Goal: Use online tool/utility: Utilize a website feature to perform a specific function

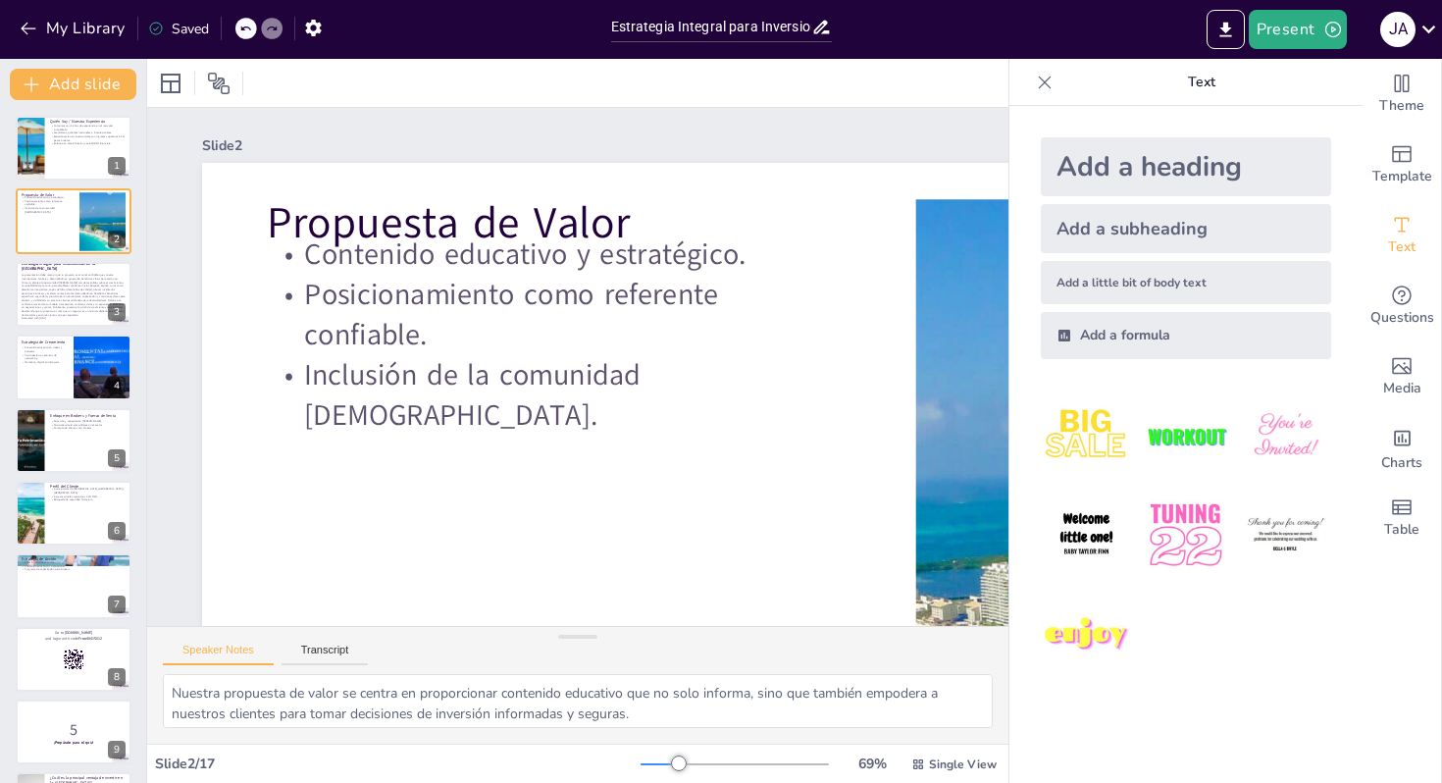
checkbox input "true"
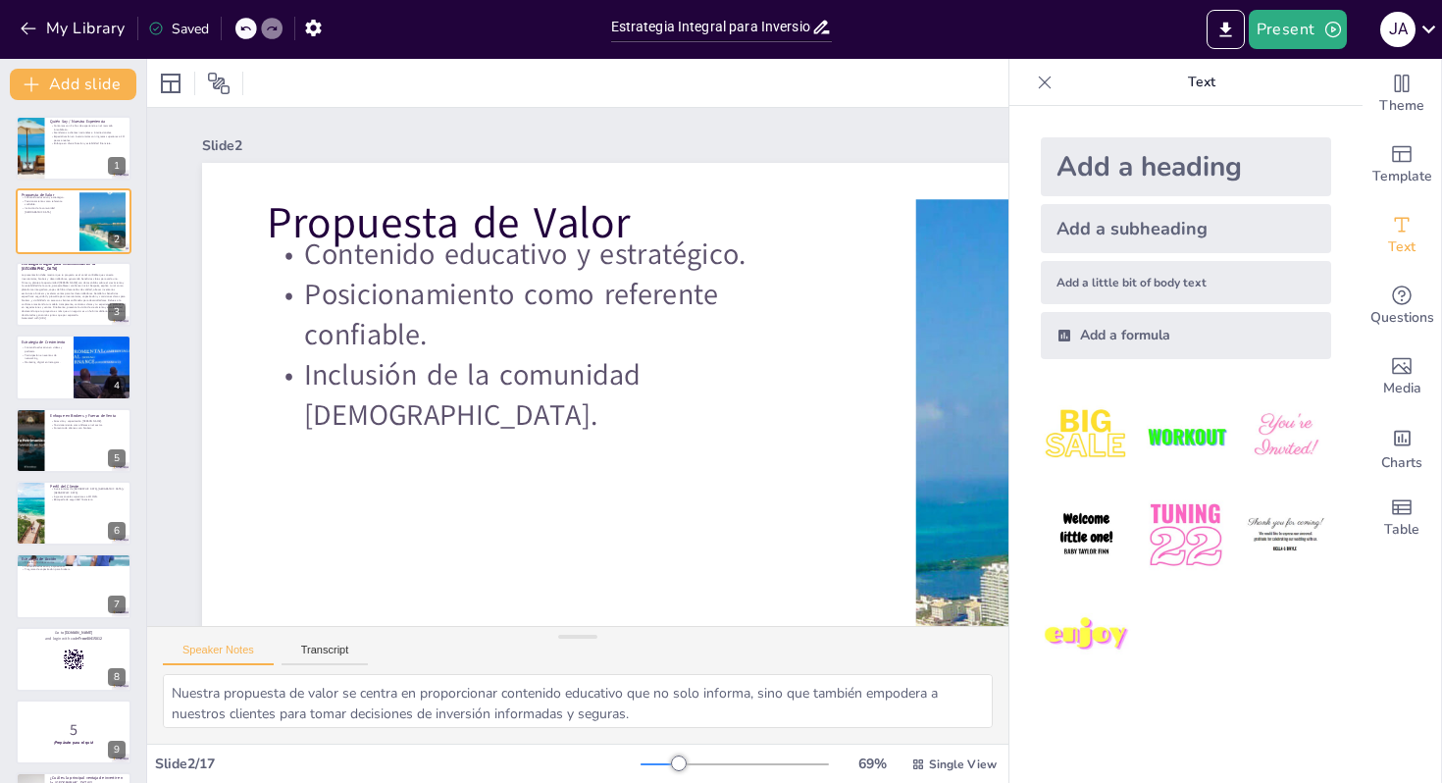
checkbox input "true"
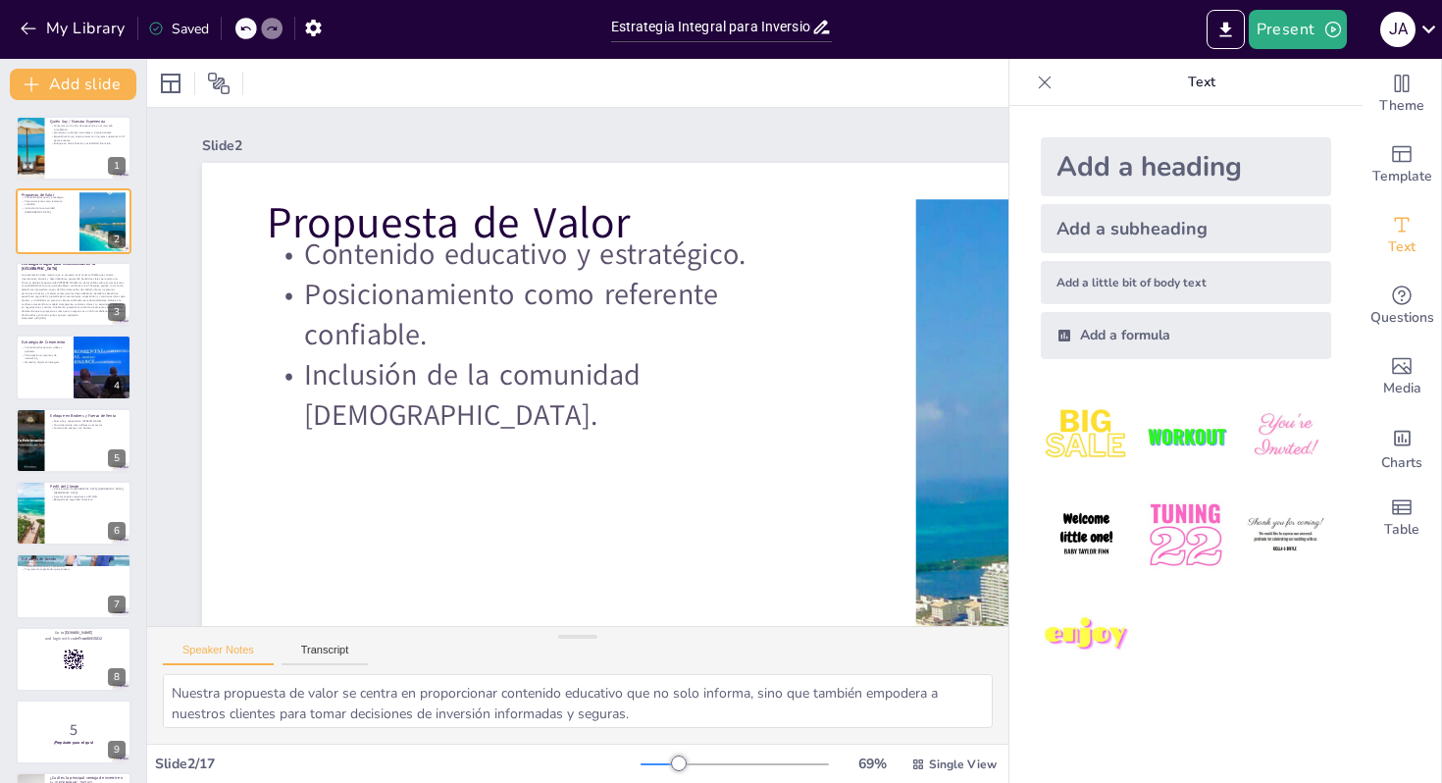
checkbox input "true"
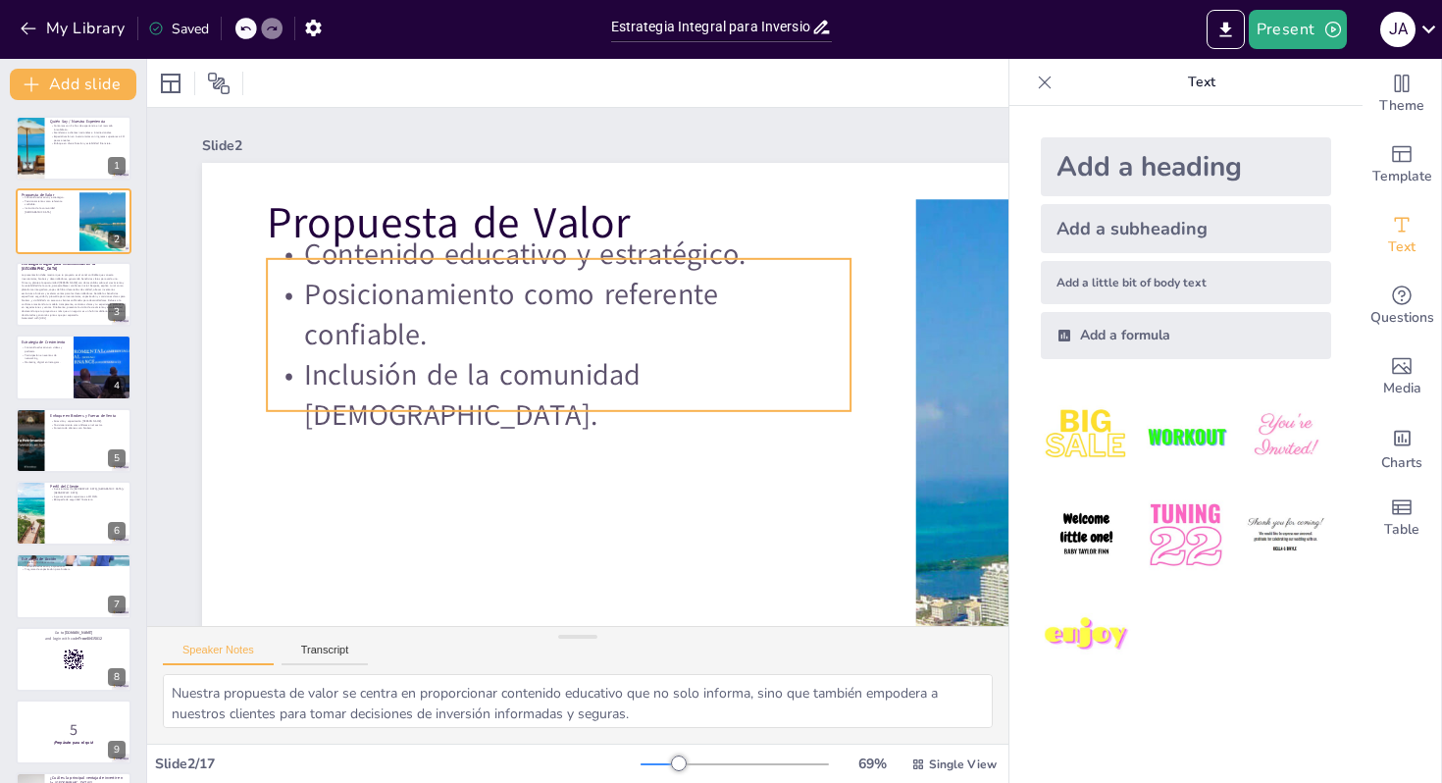
checkbox input "true"
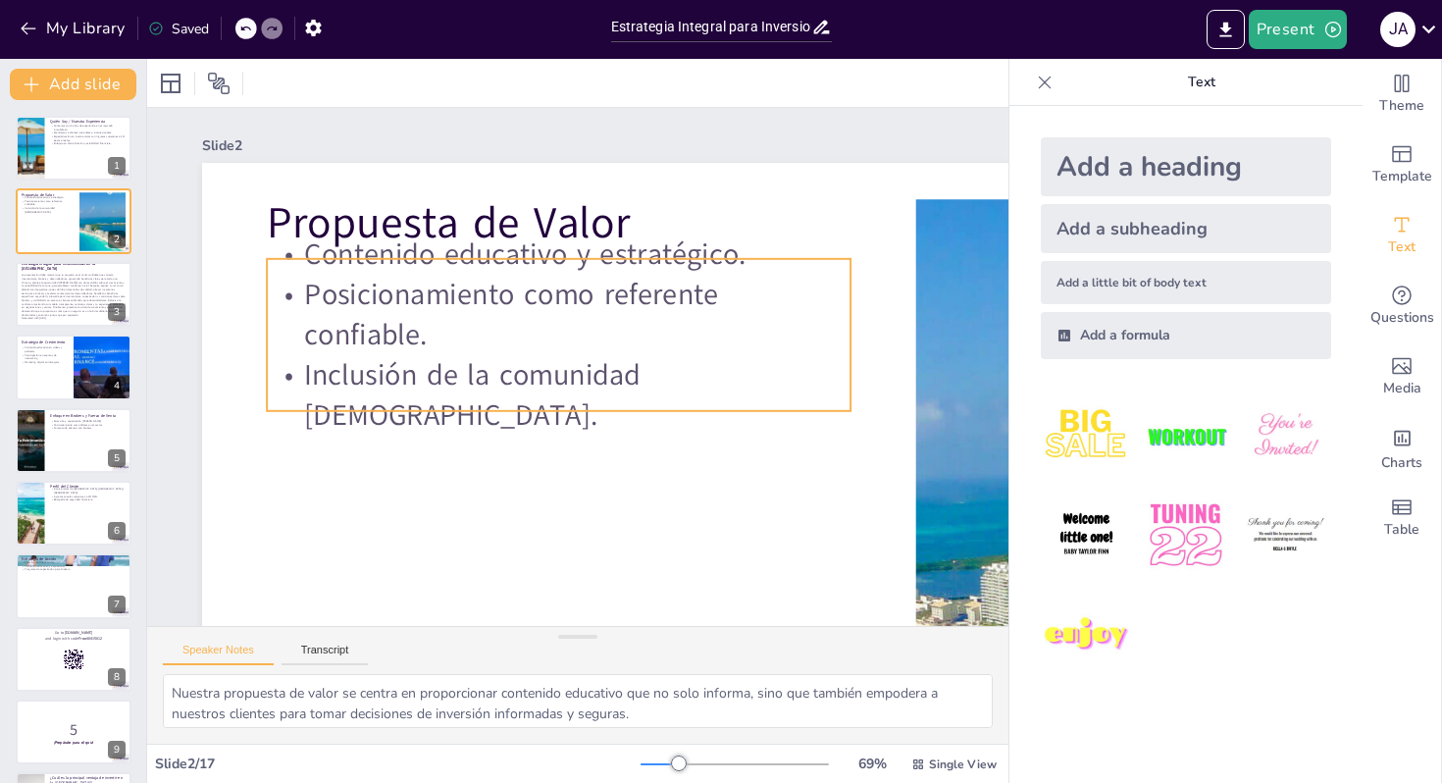
checkbox input "true"
